Goal: Information Seeking & Learning: Learn about a topic

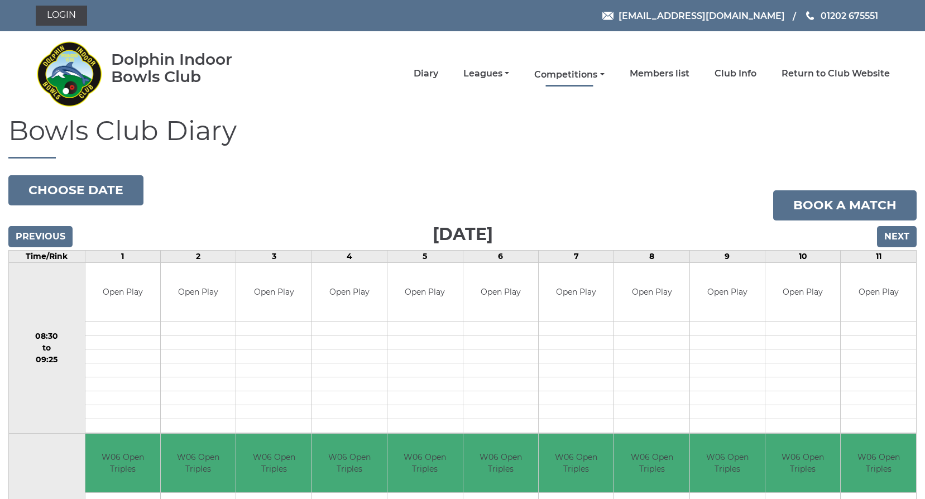
click at [599, 75] on link "Competitions" at bounding box center [569, 75] width 70 height 12
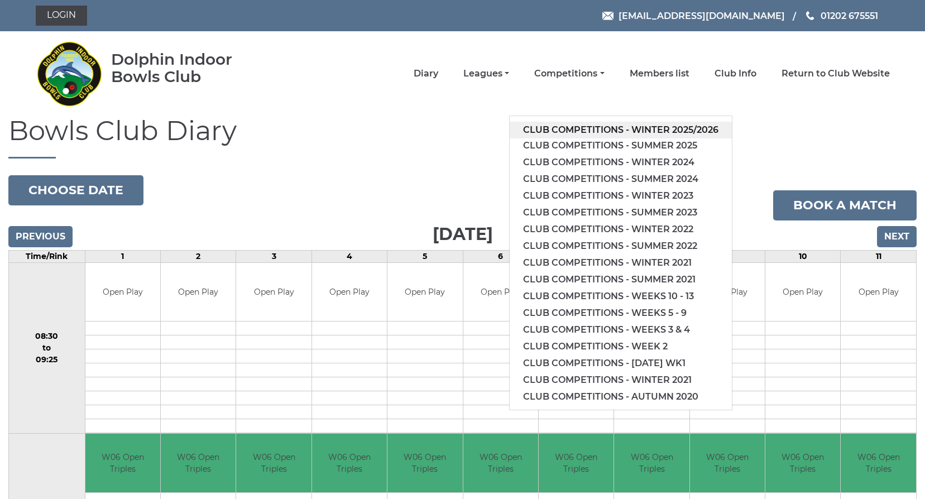
click at [605, 129] on link "Club competitions - Winter 2025/2026" at bounding box center [621, 130] width 222 height 17
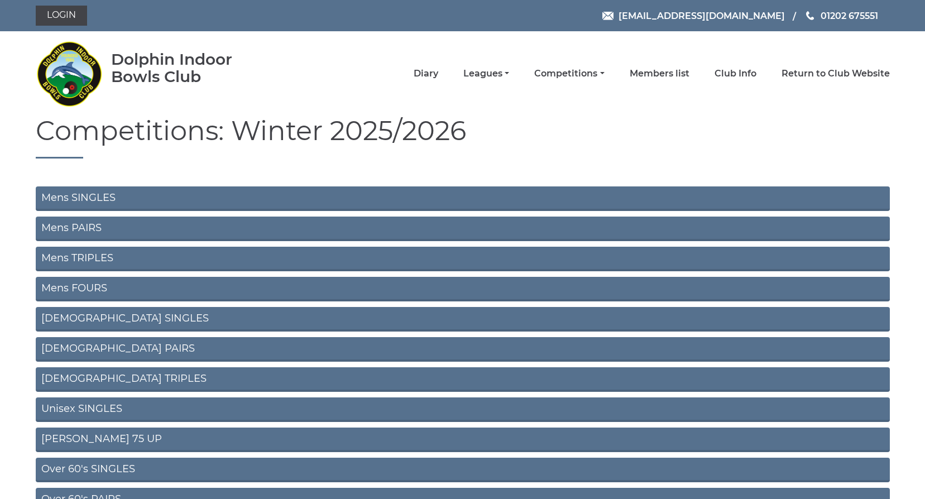
click at [185, 194] on link "Mens SINGLES" at bounding box center [463, 198] width 854 height 25
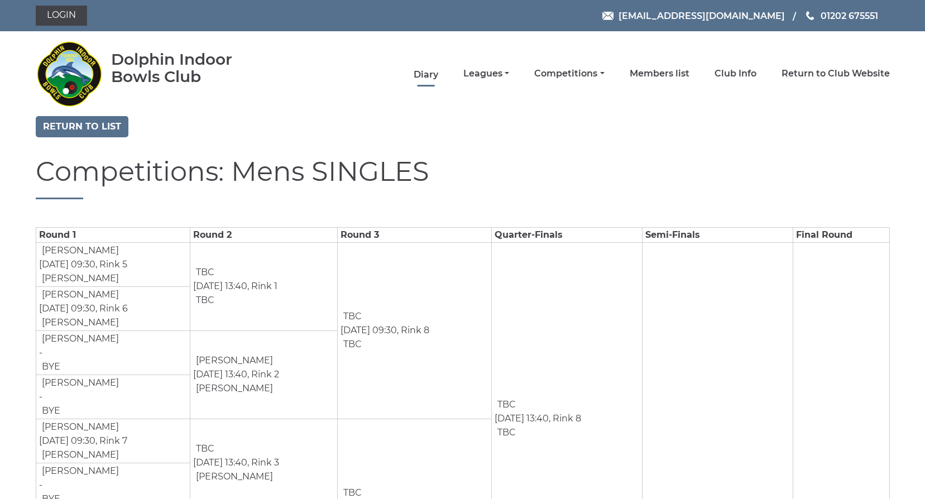
click at [429, 71] on link "Diary" at bounding box center [426, 75] width 25 height 12
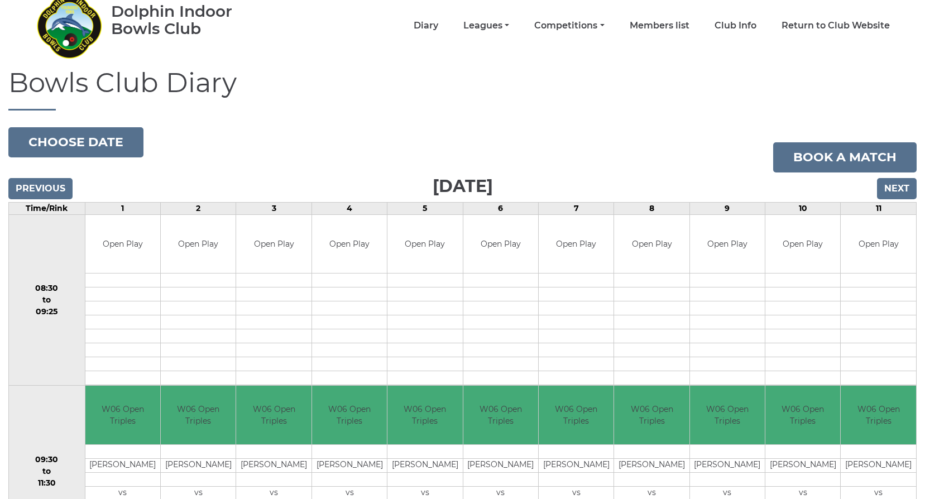
scroll to position [112, 0]
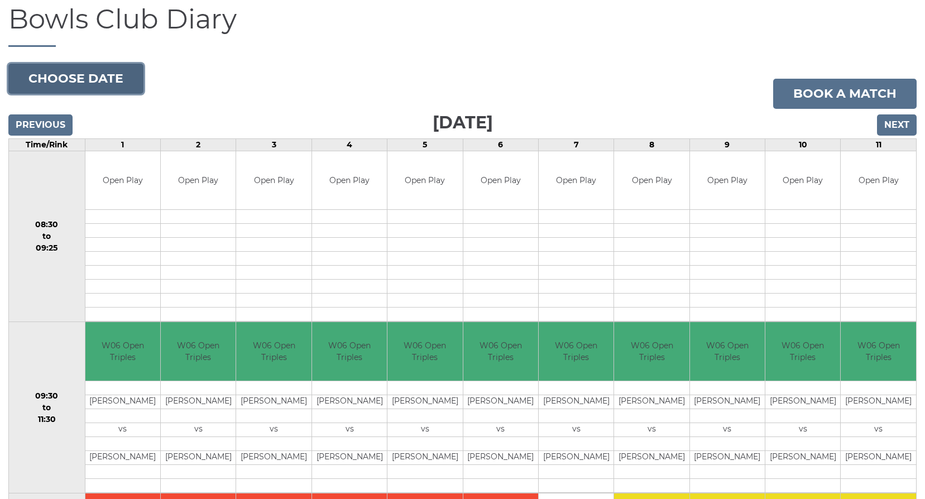
click at [68, 80] on button "Choose date" at bounding box center [75, 79] width 135 height 30
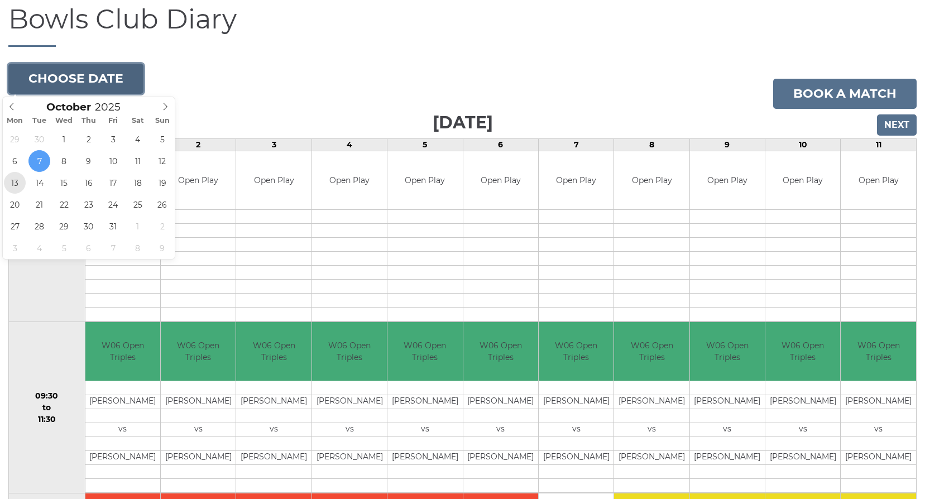
type input "2025-10-13"
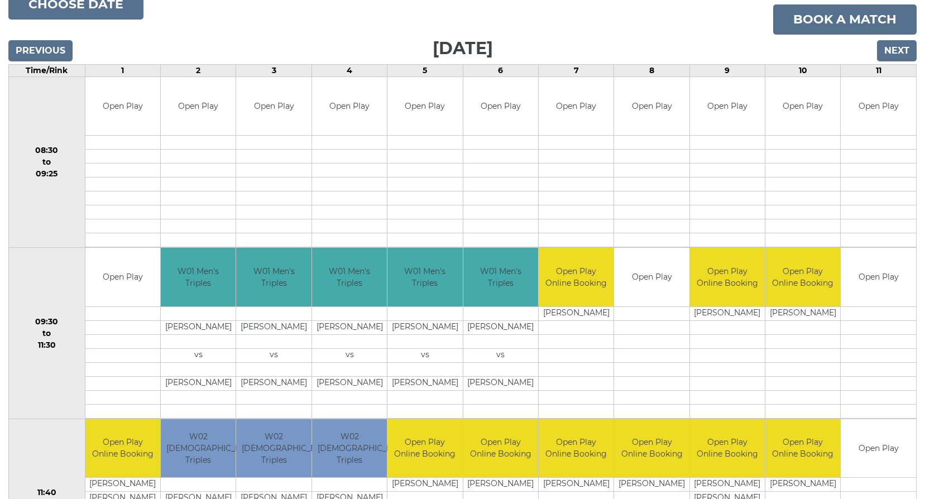
scroll to position [223, 0]
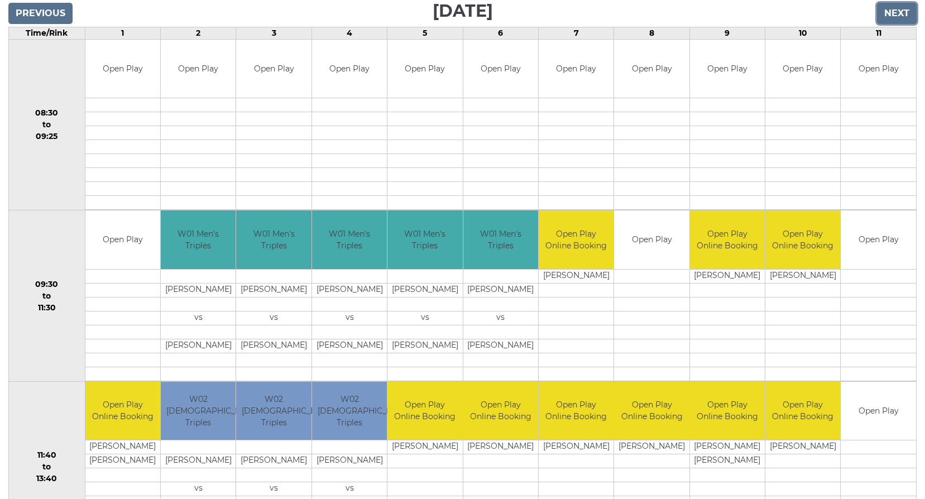
click at [887, 13] on input "Next" at bounding box center [897, 13] width 40 height 21
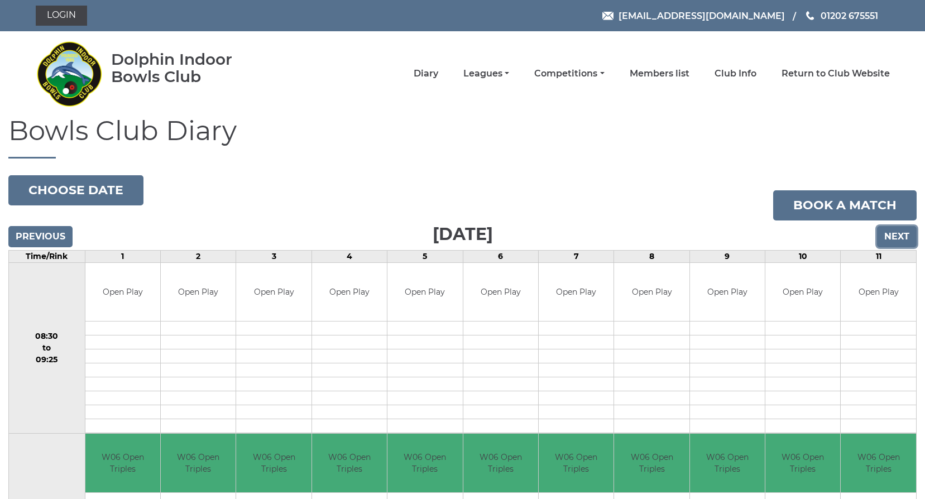
click at [902, 236] on input "Next" at bounding box center [897, 236] width 40 height 21
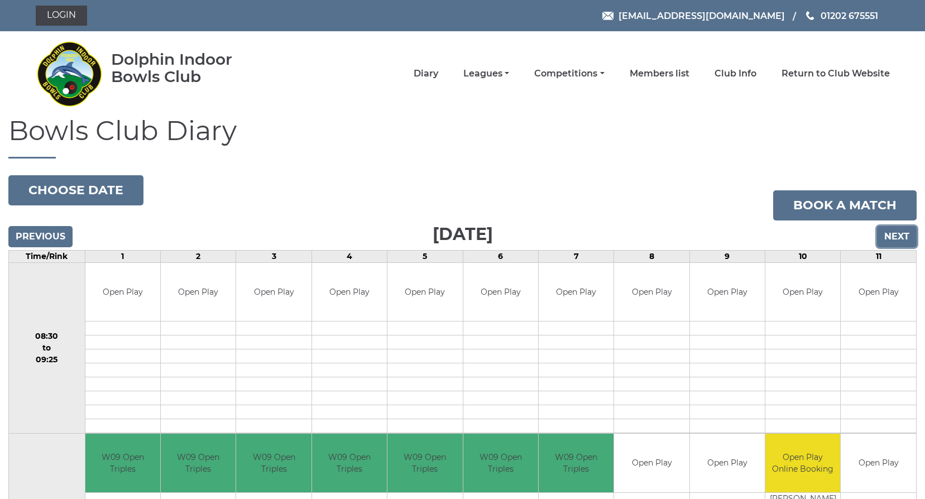
click at [902, 236] on input "Next" at bounding box center [897, 236] width 40 height 21
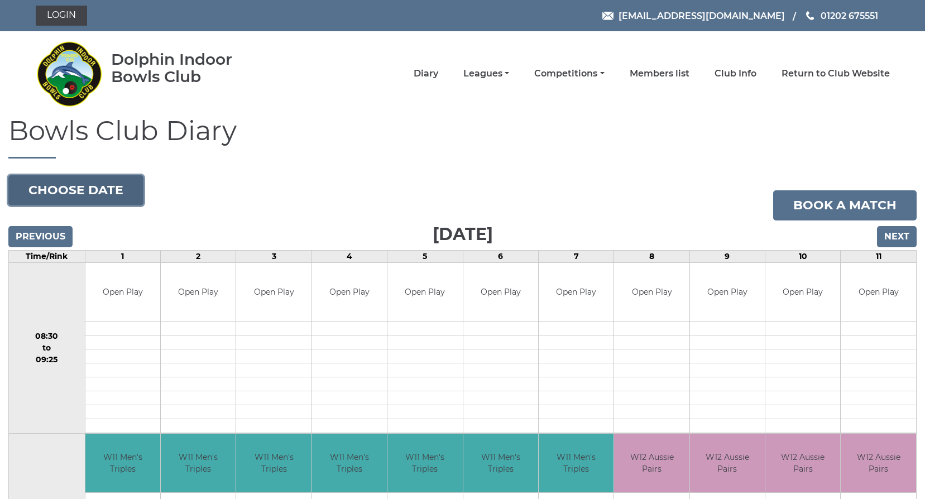
click at [65, 186] on button "Choose date" at bounding box center [75, 190] width 135 height 30
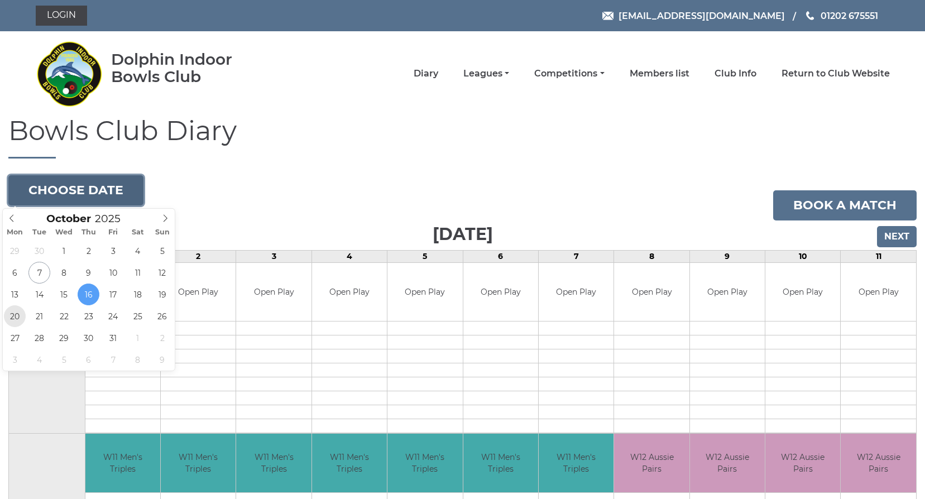
type input "[DATE]"
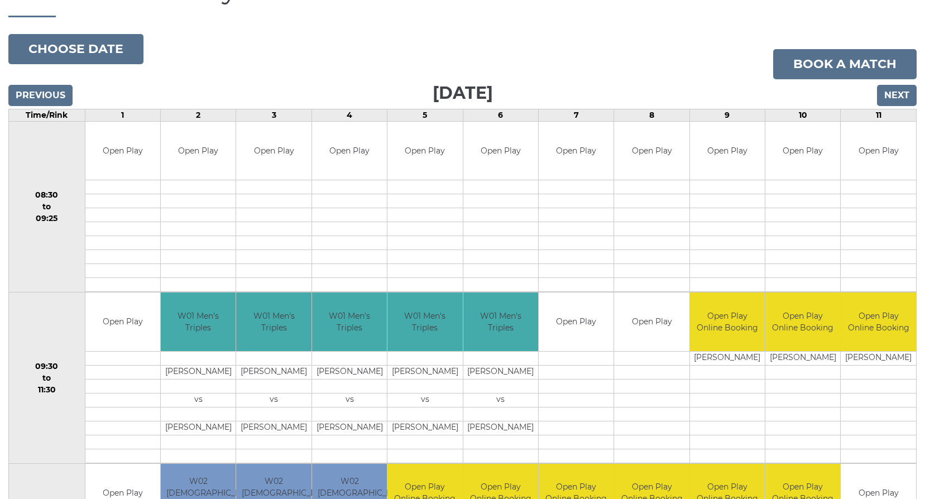
scroll to position [112, 0]
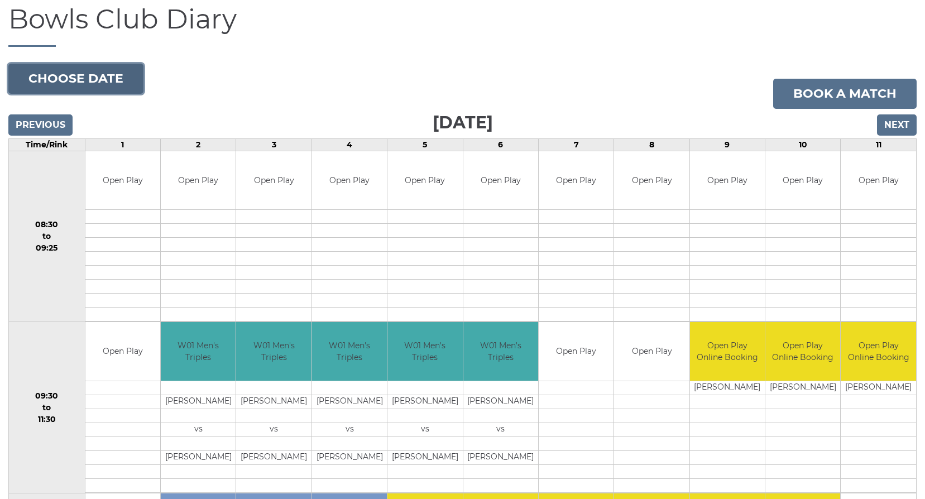
click at [74, 75] on button "Choose date" at bounding box center [75, 79] width 135 height 30
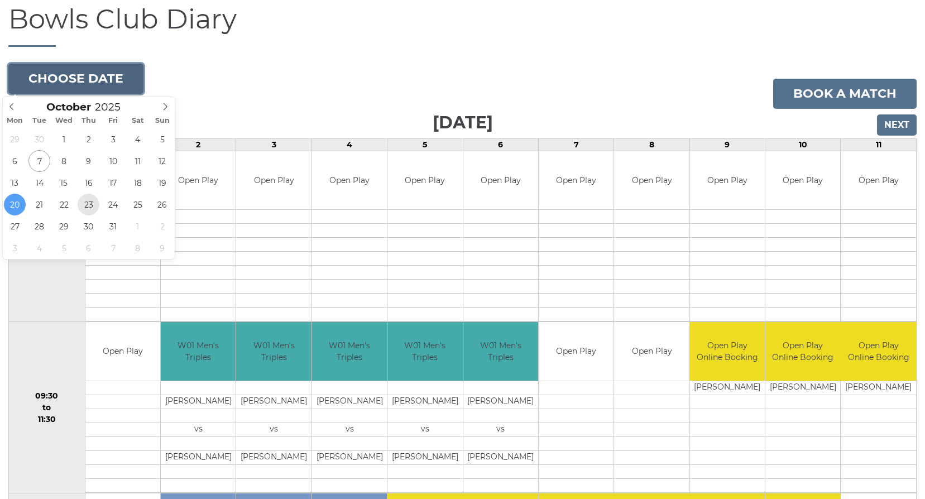
type input "[DATE]"
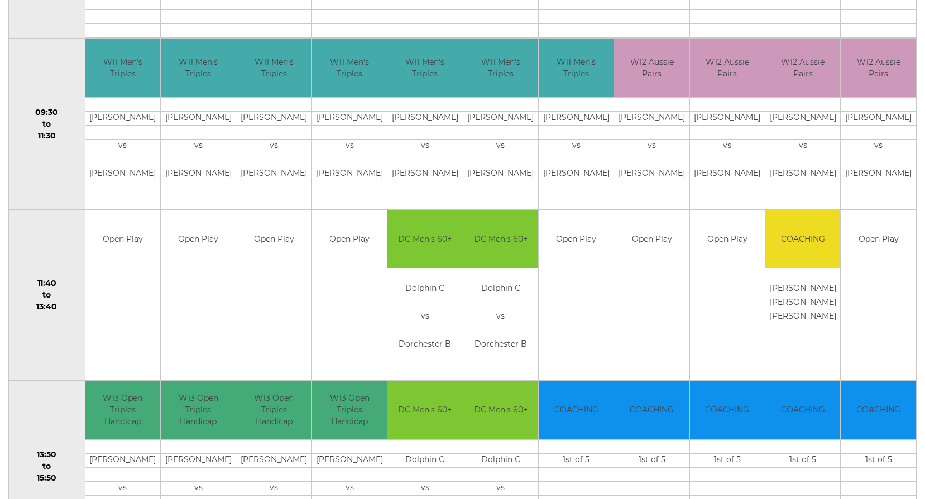
scroll to position [167, 0]
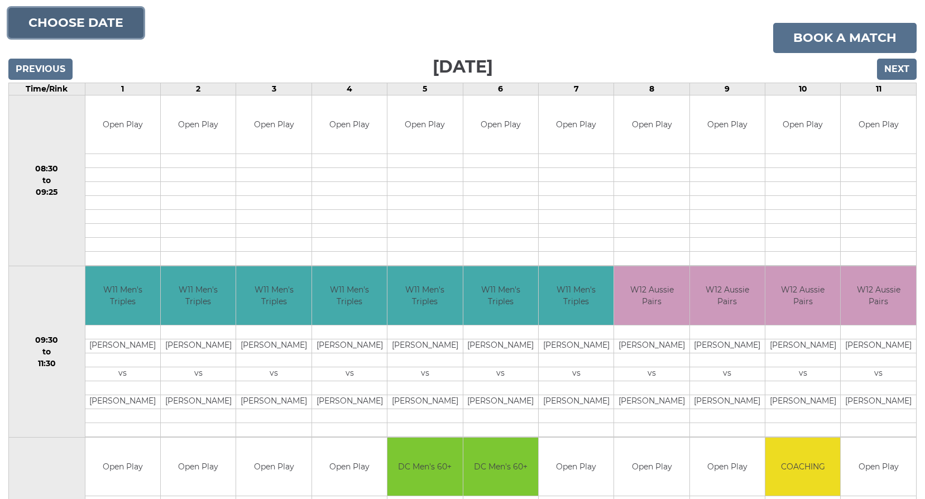
click at [59, 26] on button "Choose date" at bounding box center [75, 23] width 135 height 30
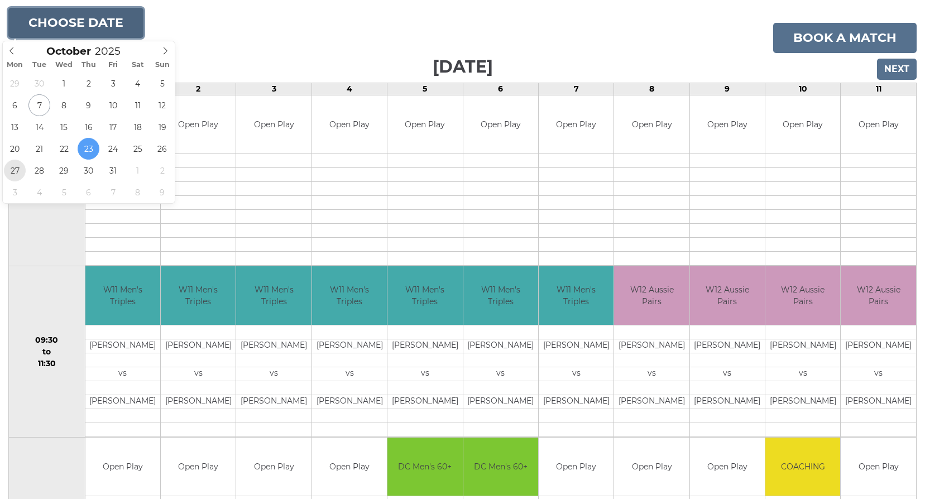
type input "2025-10-27"
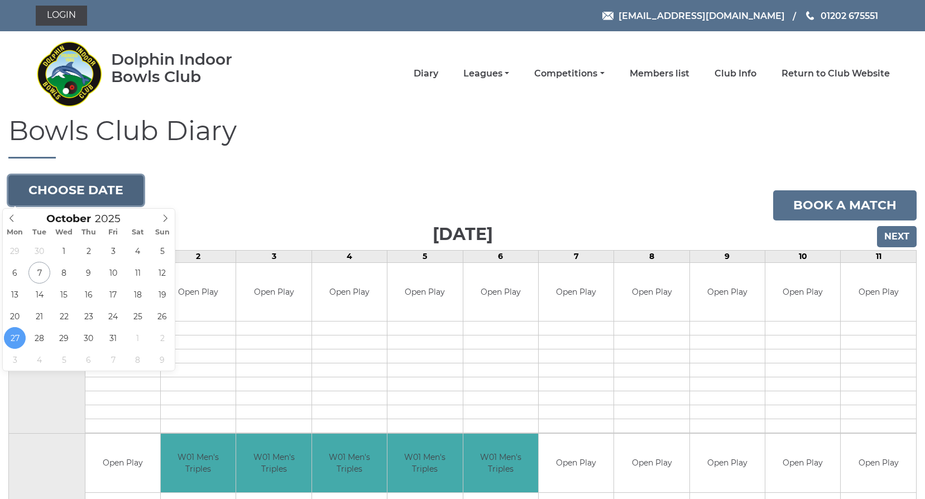
click at [99, 185] on button "Choose date" at bounding box center [75, 190] width 135 height 30
click at [167, 217] on icon at bounding box center [165, 218] width 8 height 8
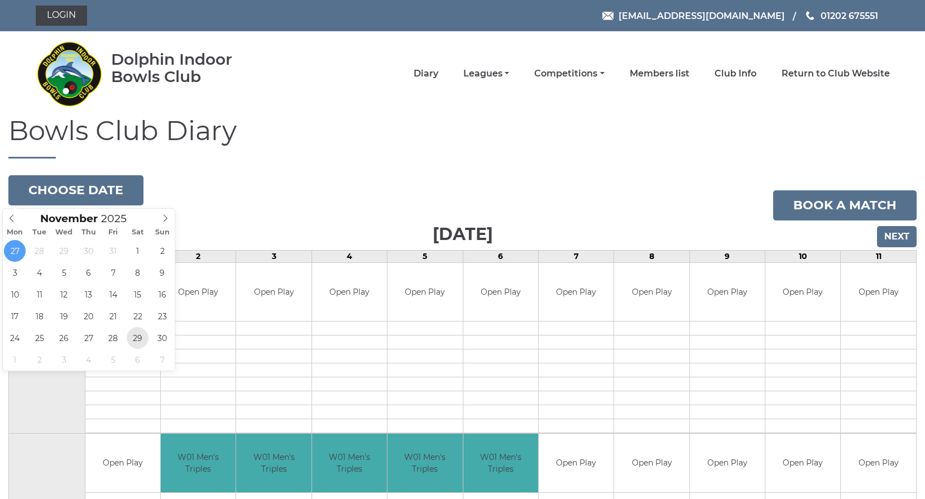
type input "2025-11-29"
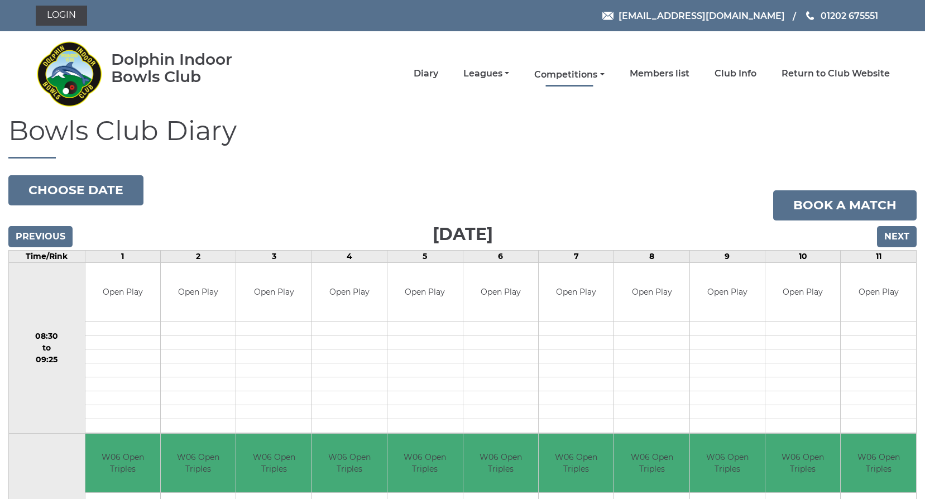
click at [597, 75] on link "Competitions" at bounding box center [569, 75] width 70 height 12
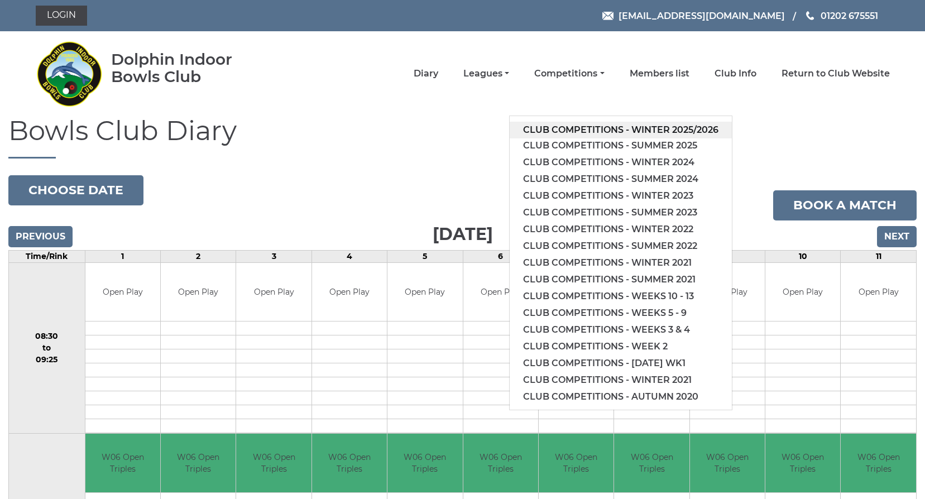
click at [601, 125] on link "Club competitions - Winter 2025/2026" at bounding box center [621, 130] width 222 height 17
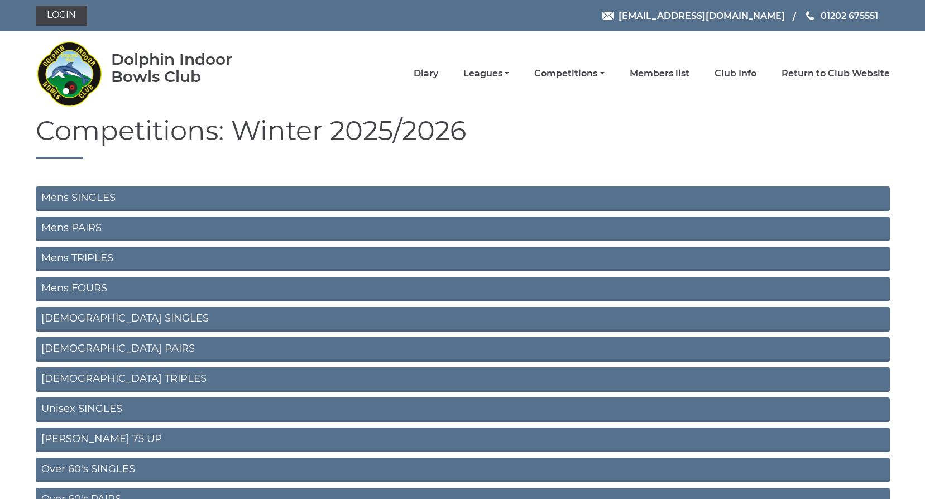
click at [198, 232] on link "Mens PAIRS" at bounding box center [463, 229] width 854 height 25
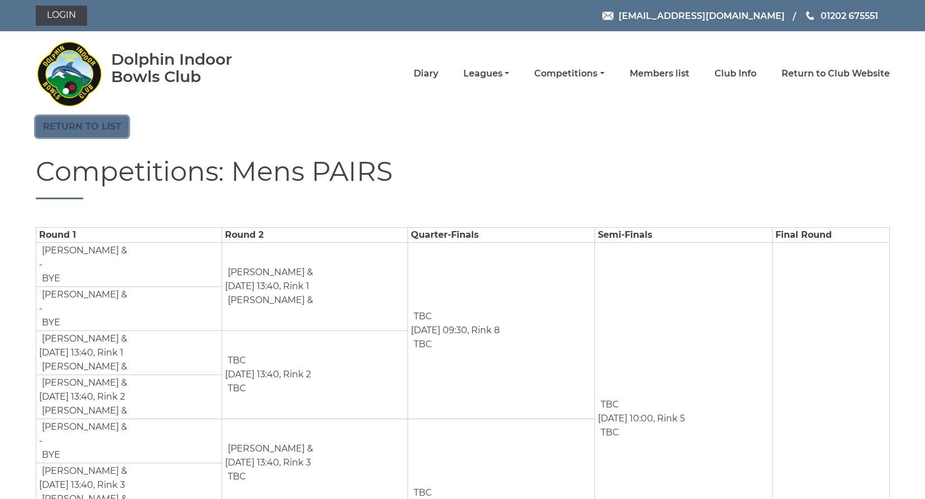
click at [60, 121] on link "Return to list" at bounding box center [82, 126] width 93 height 21
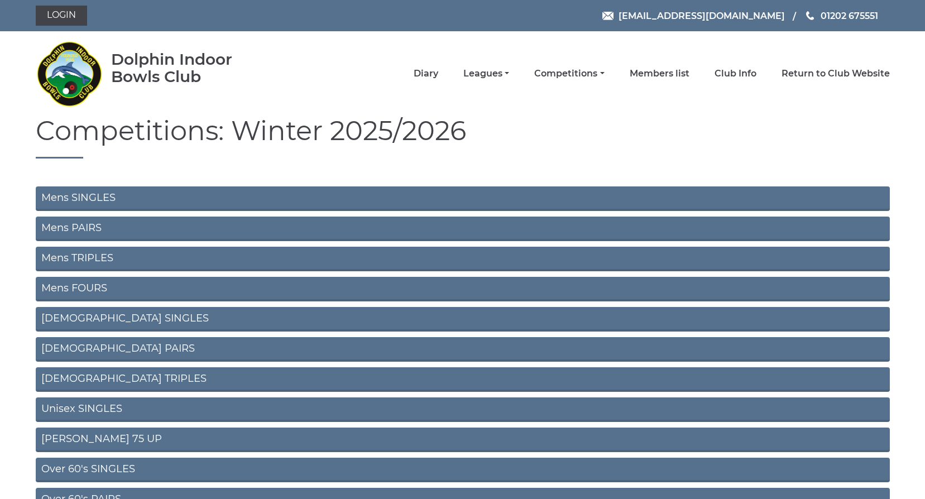
click at [239, 197] on link "Mens SINGLES" at bounding box center [463, 198] width 854 height 25
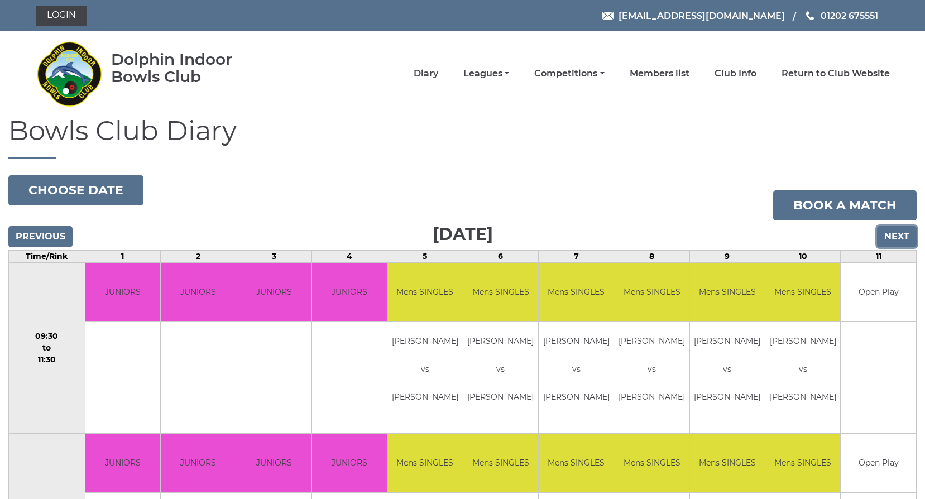
click at [894, 234] on input "Next" at bounding box center [897, 236] width 40 height 21
